Goal: Navigation & Orientation: Find specific page/section

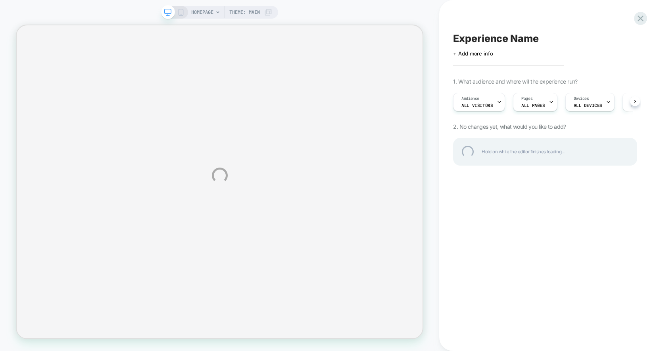
click at [641, 13] on div at bounding box center [640, 18] width 13 height 13
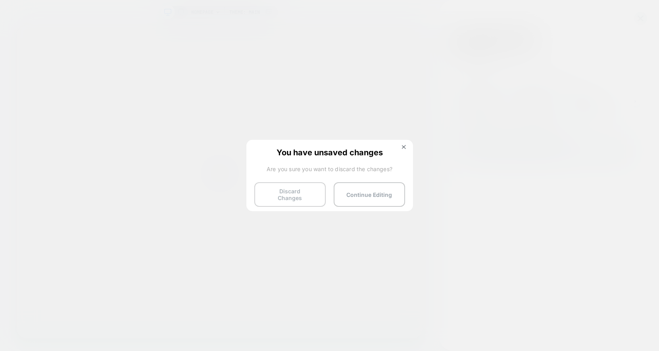
click at [283, 192] on button "Discard Changes" at bounding box center [289, 194] width 71 height 25
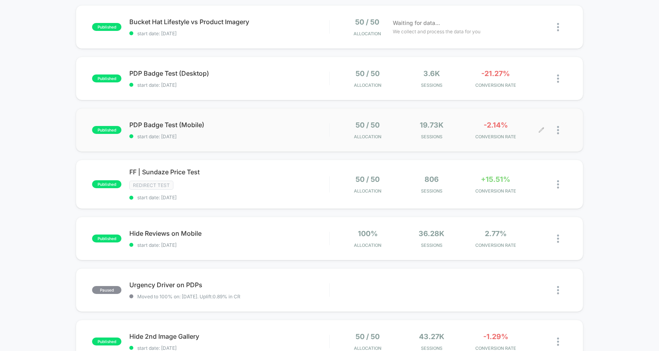
scroll to position [84, 0]
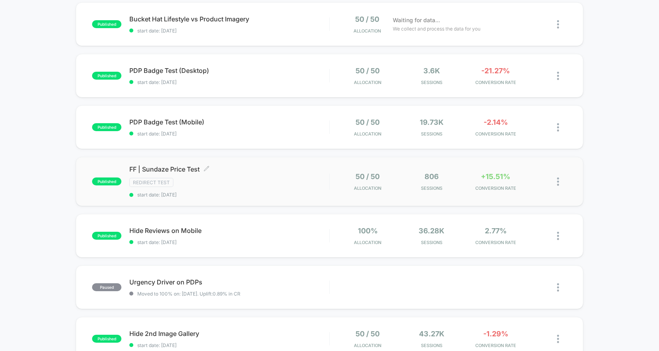
click at [163, 171] on span "FF | Sundaze Price Test Click to edit experience details" at bounding box center [229, 169] width 200 height 8
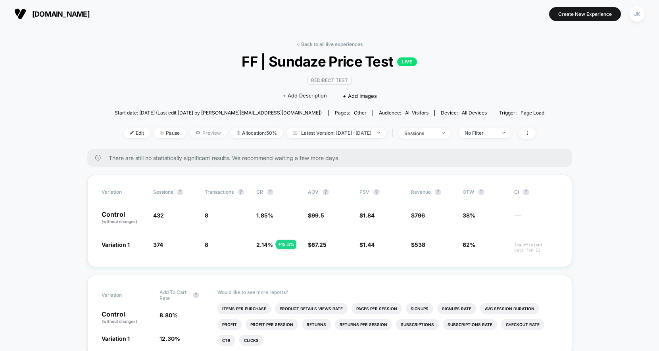
click at [193, 134] on span "Preview" at bounding box center [208, 133] width 37 height 11
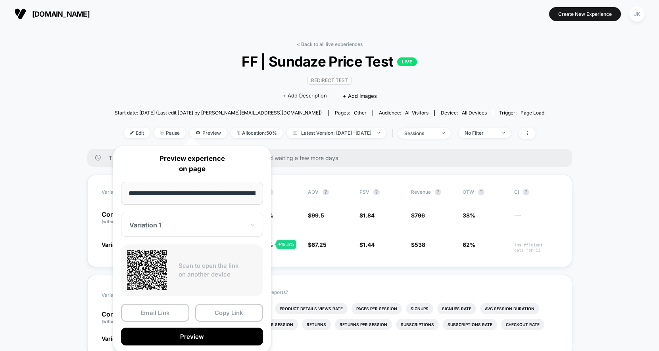
scroll to position [0, 71]
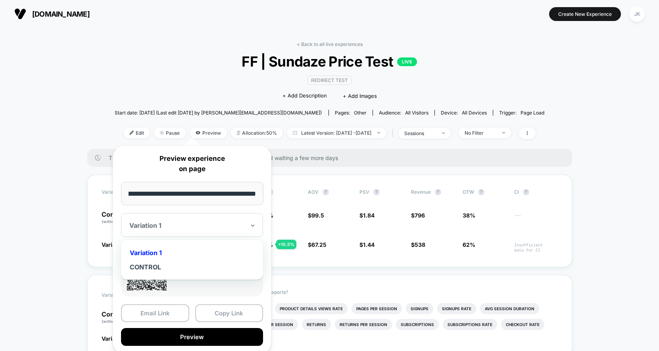
click at [176, 223] on div at bounding box center [187, 226] width 116 height 8
click at [155, 268] on div "CONTROL" at bounding box center [192, 267] width 134 height 14
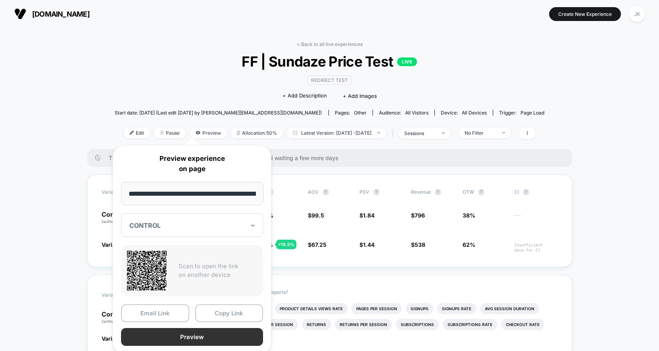
click at [187, 335] on button "Preview" at bounding box center [192, 337] width 142 height 18
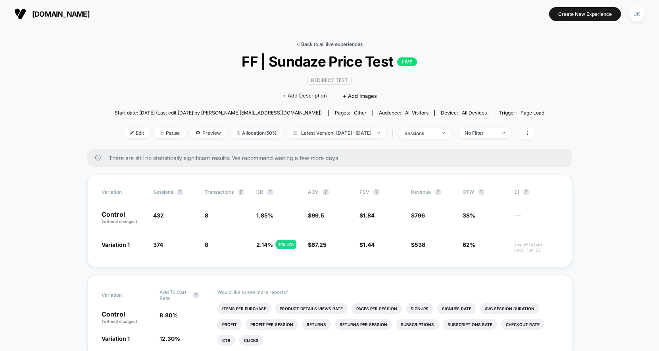
click at [327, 43] on link "< Back to all live experiences" at bounding box center [330, 44] width 66 height 6
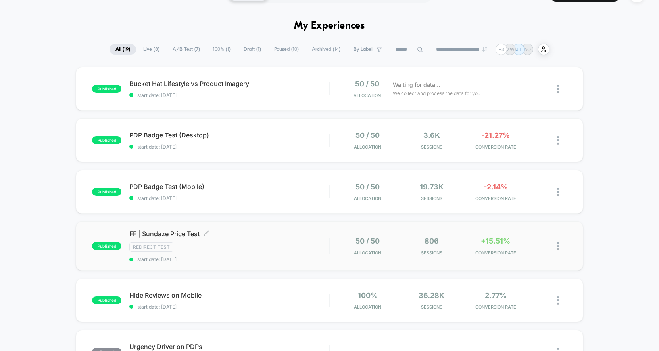
scroll to position [23, 0]
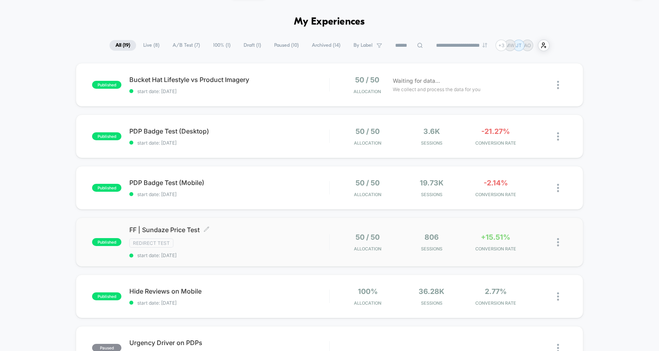
click at [186, 233] on span "FF | Sundaze Price Test Click to edit experience details" at bounding box center [229, 230] width 200 height 8
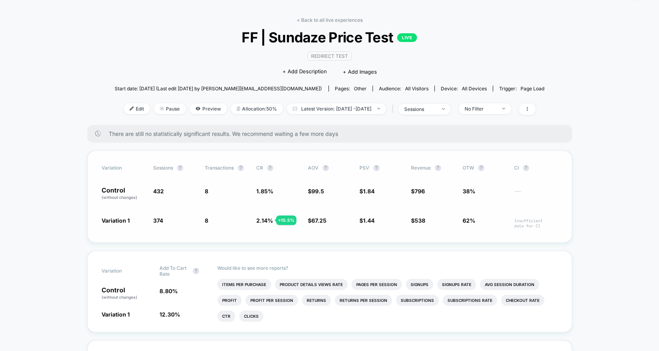
scroll to position [28, 0]
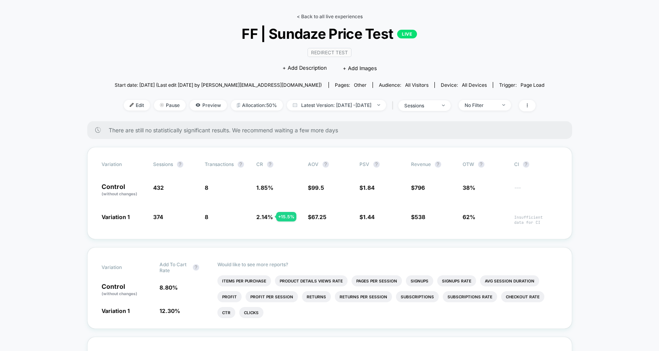
click at [315, 15] on link "< Back to all live experiences" at bounding box center [330, 16] width 66 height 6
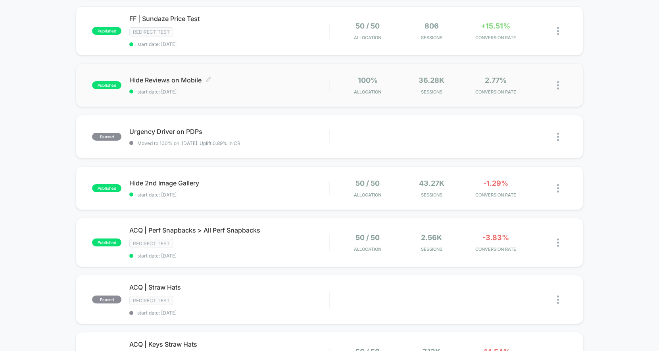
scroll to position [239, 0]
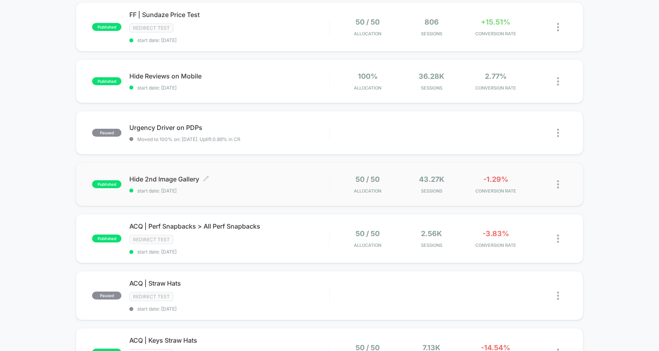
click at [180, 178] on span "Hide 2nd Image Gallery Click to edit experience details" at bounding box center [229, 179] width 200 height 8
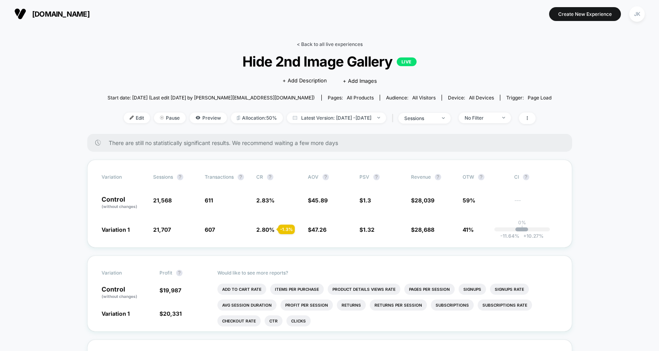
click at [348, 46] on link "< Back to all live experiences" at bounding box center [330, 44] width 66 height 6
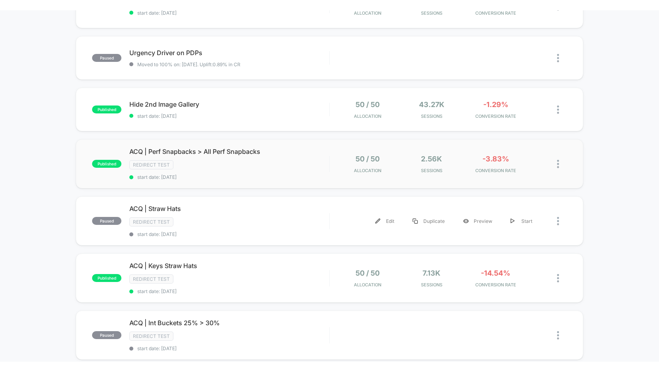
scroll to position [327, 0]
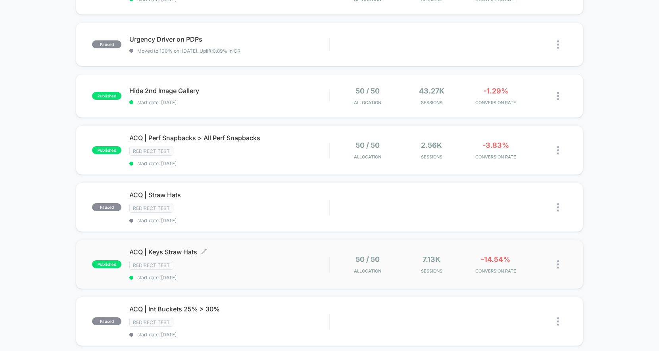
click at [183, 251] on span "ACQ | Keys Straw Hats Click to edit experience details" at bounding box center [229, 252] width 200 height 8
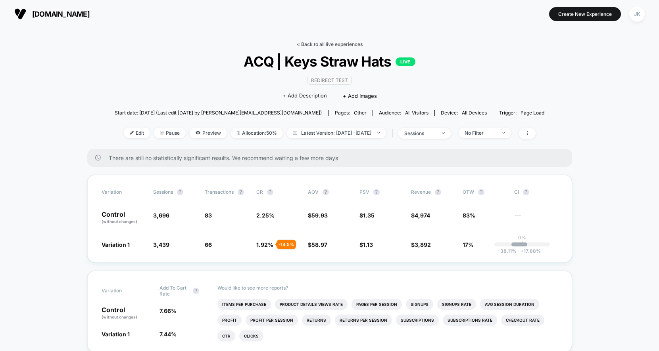
click at [320, 45] on link "< Back to all live experiences" at bounding box center [330, 44] width 66 height 6
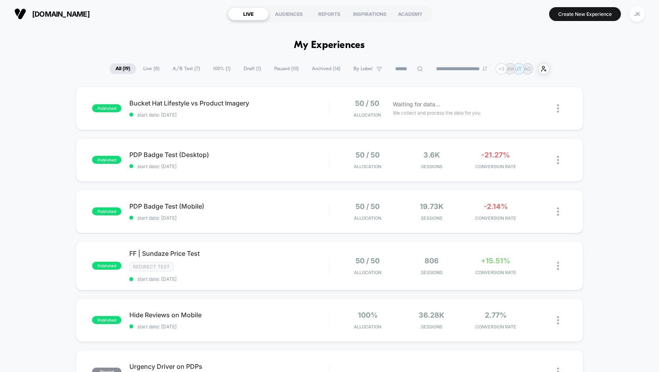
click at [322, 44] on h1 "My Experiences" at bounding box center [329, 46] width 71 height 12
click at [324, 49] on h1 "My Experiences" at bounding box center [329, 46] width 71 height 12
click at [324, 48] on h1 "My Experiences" at bounding box center [329, 46] width 71 height 12
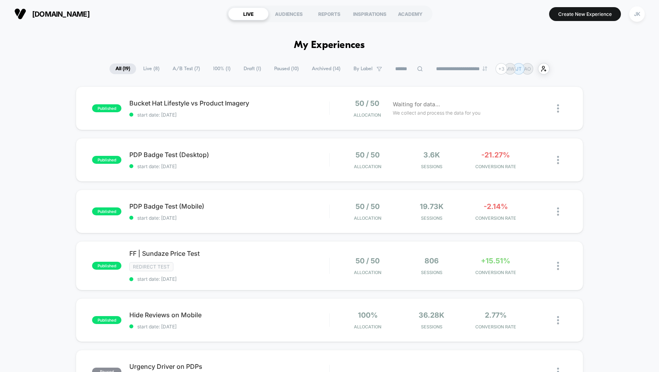
click at [324, 48] on h1 "My Experiences" at bounding box center [329, 46] width 71 height 12
